Goal: Navigation & Orientation: Understand site structure

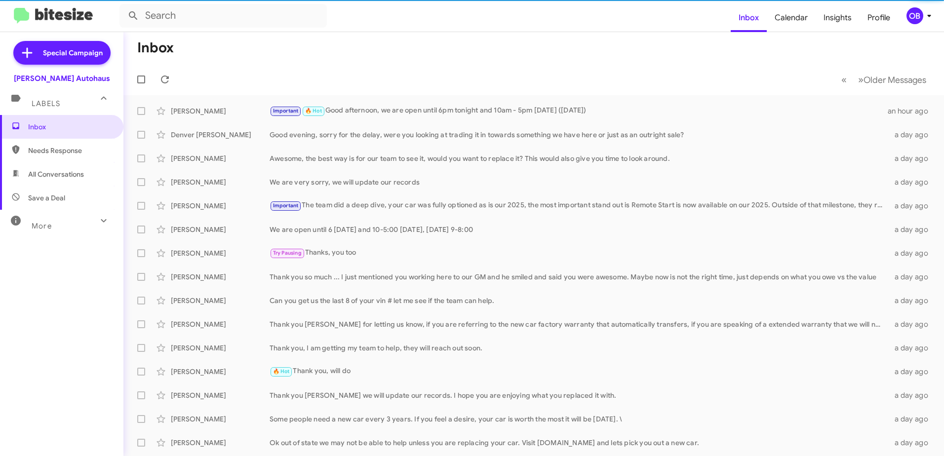
click at [82, 226] on div "More" at bounding box center [52, 222] width 88 height 18
